Goal: Find specific page/section: Find specific page/section

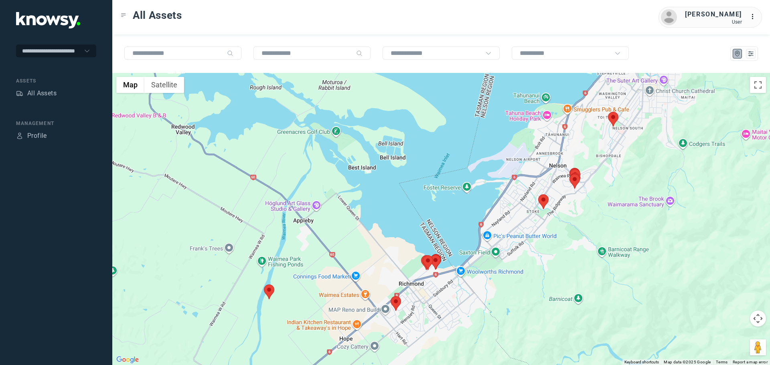
click at [391, 296] on area at bounding box center [391, 296] width 0 height 0
click at [419, 249] on button "Close" at bounding box center [415, 258] width 19 height 19
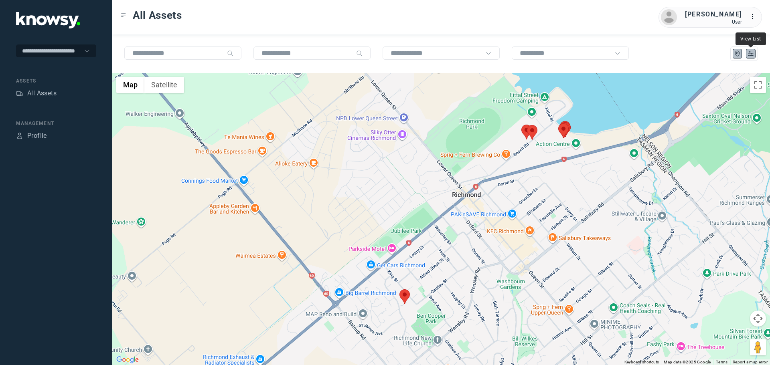
click at [753, 54] on icon "List" at bounding box center [750, 53] width 7 height 7
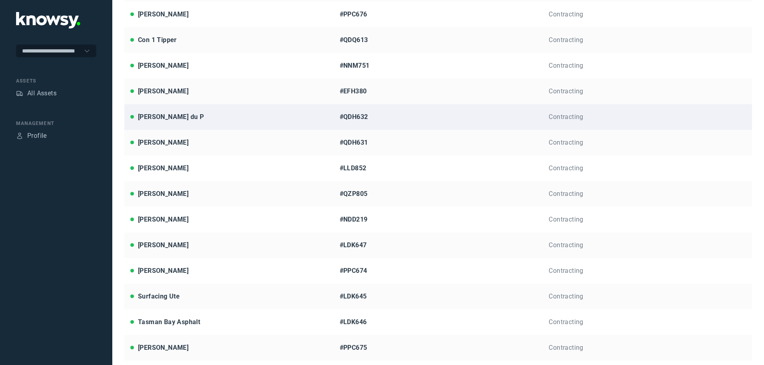
scroll to position [179, 0]
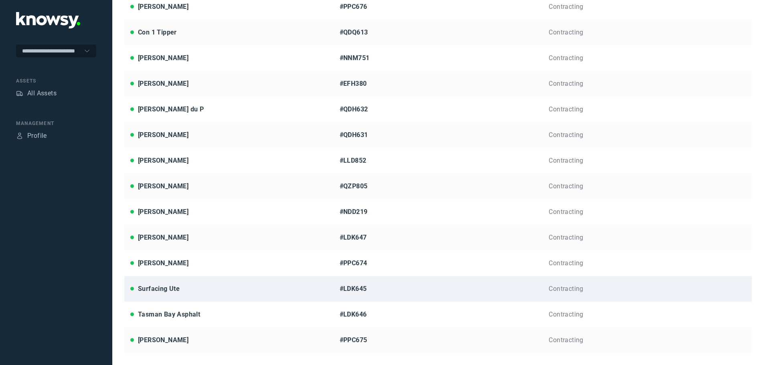
click at [164, 288] on div "Surfacing Ute" at bounding box center [159, 289] width 42 height 10
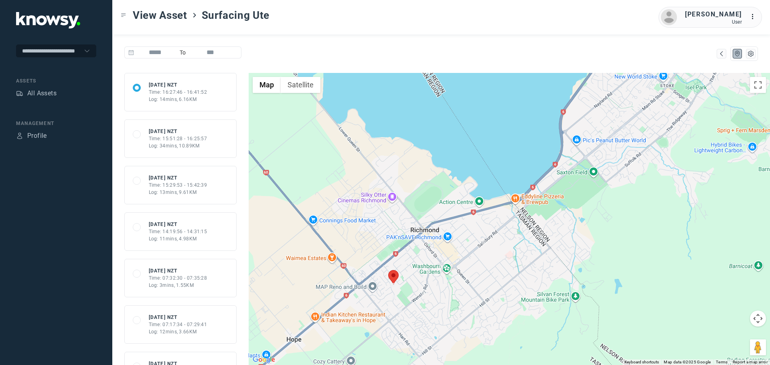
click at [171, 234] on div "Time: 14:19:56 - 14:31:15" at bounding box center [178, 231] width 59 height 7
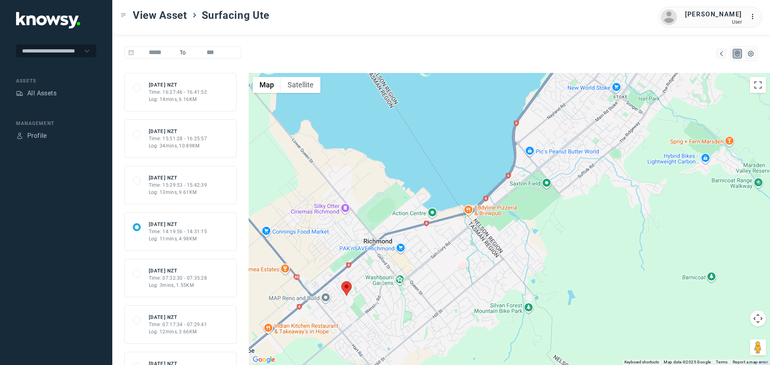
drag, startPoint x: 585, startPoint y: 205, endPoint x: 501, endPoint y: 236, distance: 89.2
click at [501, 236] on div at bounding box center [509, 219] width 521 height 292
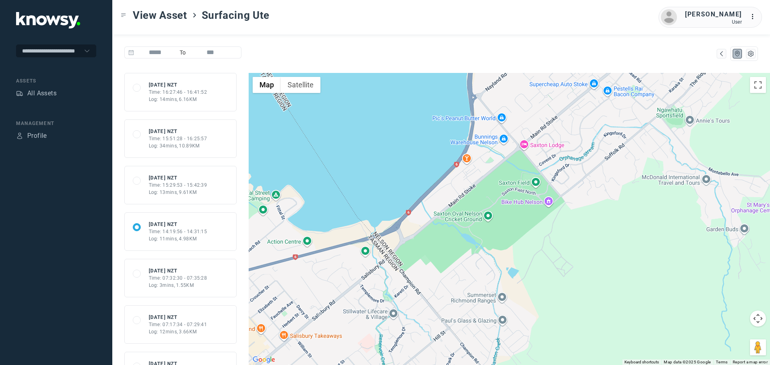
drag, startPoint x: 466, startPoint y: 207, endPoint x: 545, endPoint y: 171, distance: 87.0
click at [544, 171] on div at bounding box center [509, 219] width 521 height 292
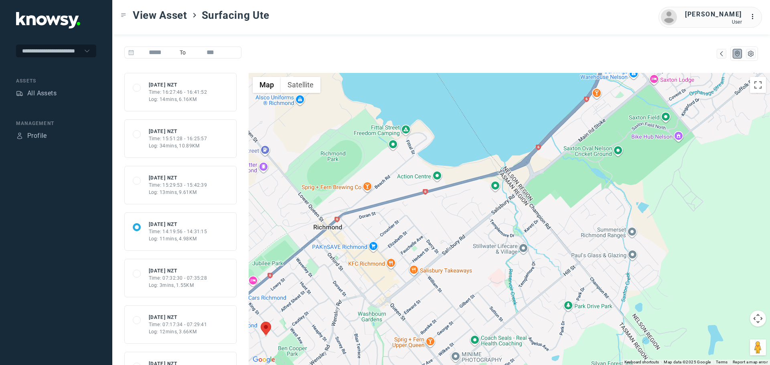
drag, startPoint x: 485, startPoint y: 192, endPoint x: 424, endPoint y: 233, distance: 73.2
click at [424, 233] on div at bounding box center [509, 219] width 521 height 292
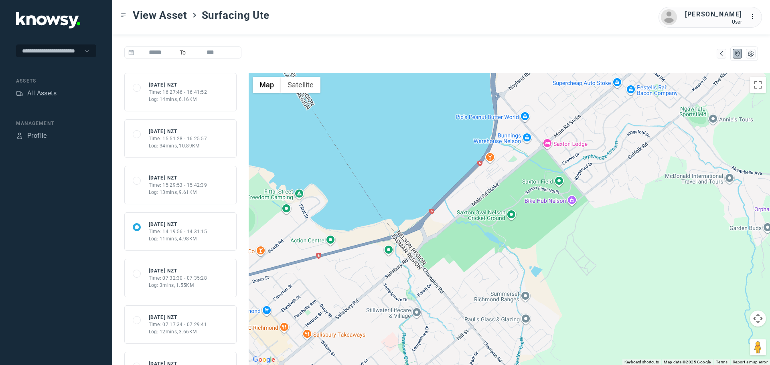
click at [178, 186] on div "Time: 15:29:53 - 15:42:39" at bounding box center [178, 185] width 59 height 7
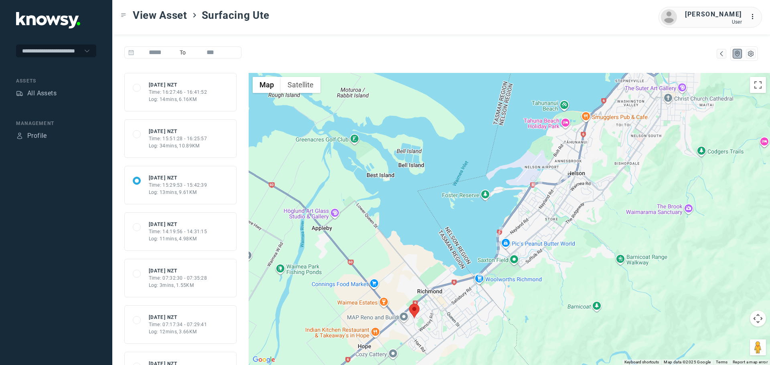
drag, startPoint x: 585, startPoint y: 175, endPoint x: 567, endPoint y: 208, distance: 37.9
click at [567, 208] on div at bounding box center [509, 219] width 521 height 292
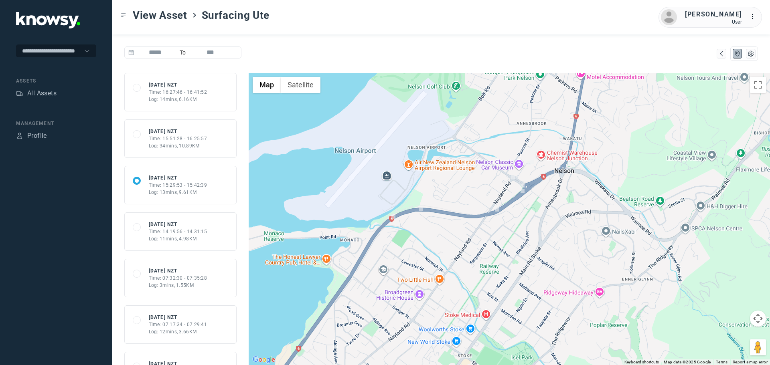
click at [174, 140] on div "Time: 15:51:28 - 16:25:57" at bounding box center [178, 138] width 59 height 7
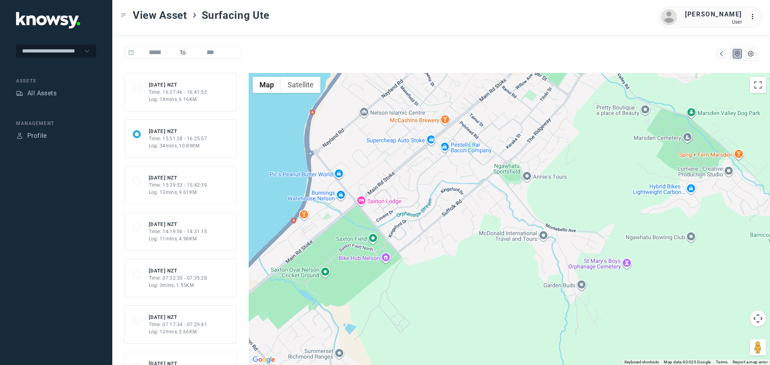
drag, startPoint x: 448, startPoint y: 161, endPoint x: 476, endPoint y: 200, distance: 48.1
click at [476, 200] on div at bounding box center [509, 219] width 521 height 292
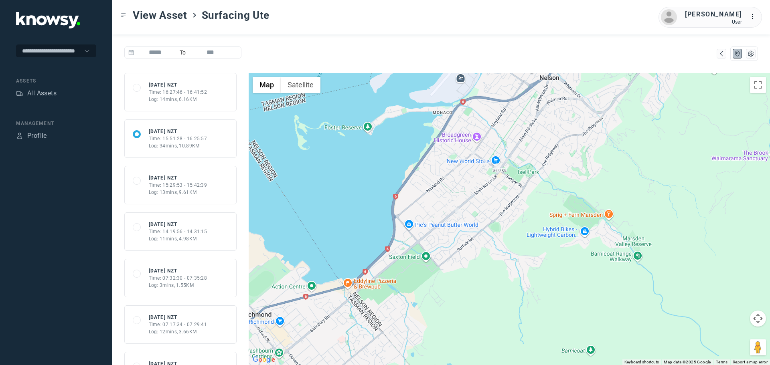
drag, startPoint x: 484, startPoint y: 151, endPoint x: 480, endPoint y: 189, distance: 38.3
click at [480, 189] on div at bounding box center [509, 219] width 521 height 292
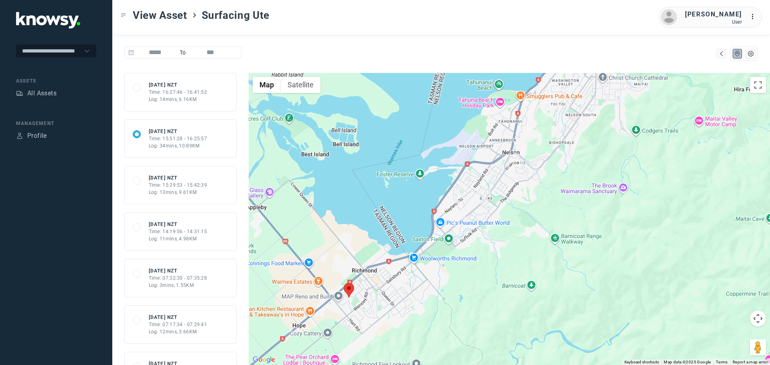
click at [187, 102] on div "Log: 14mins, 6.16KM" at bounding box center [178, 99] width 59 height 7
